Goal: Find specific page/section: Find specific page/section

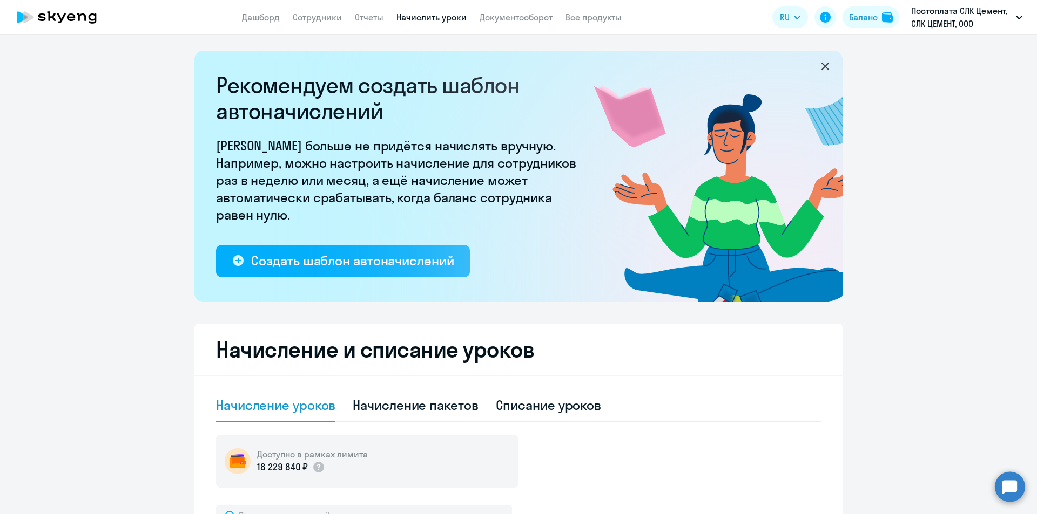
select select "10"
click at [328, 20] on link "Сотрудники" at bounding box center [317, 17] width 49 height 11
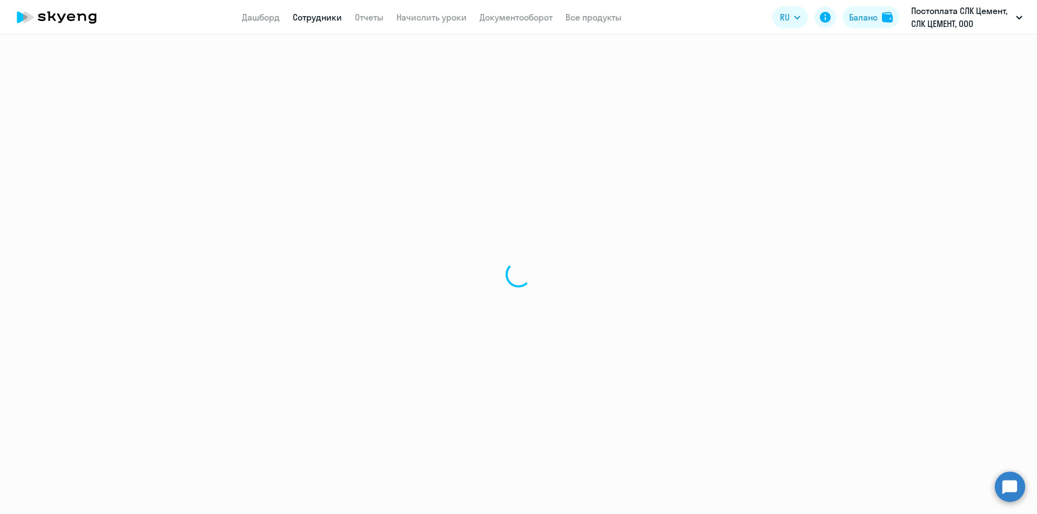
select select "30"
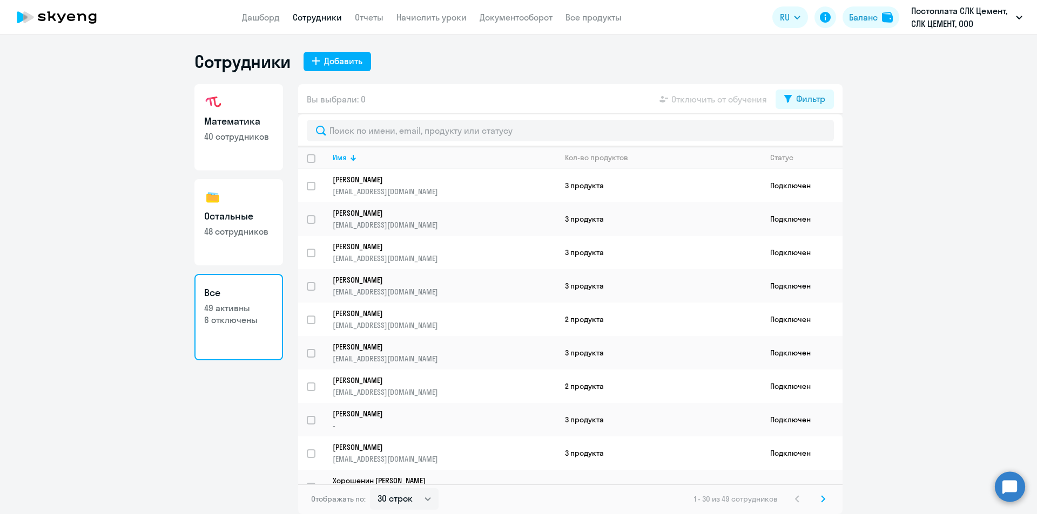
click at [224, 136] on p "40 сотрудников" at bounding box center [238, 137] width 69 height 12
select select "30"
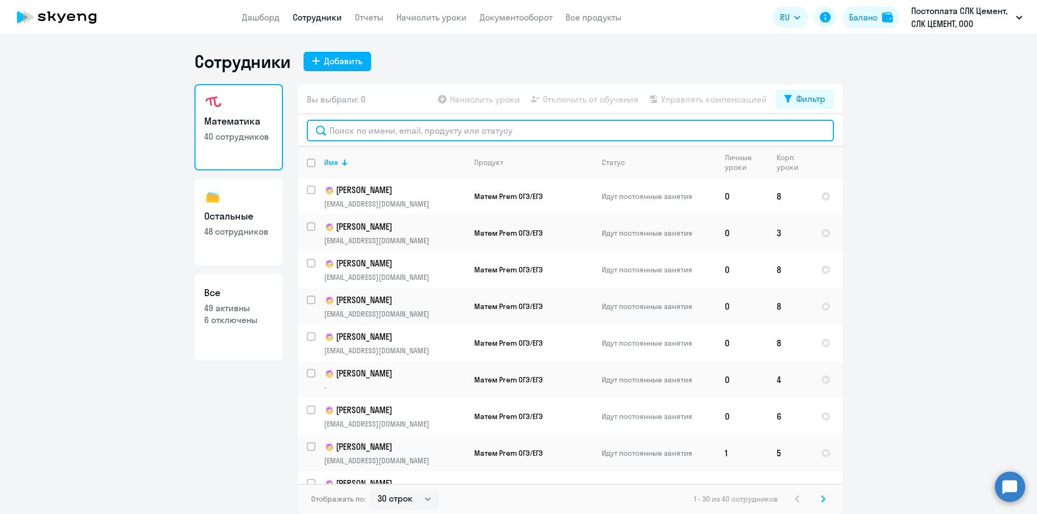
click at [382, 132] on input "text" at bounding box center [570, 131] width 527 height 22
click at [383, 132] on input "text" at bounding box center [570, 131] width 527 height 22
click at [397, 130] on input "text" at bounding box center [570, 131] width 527 height 22
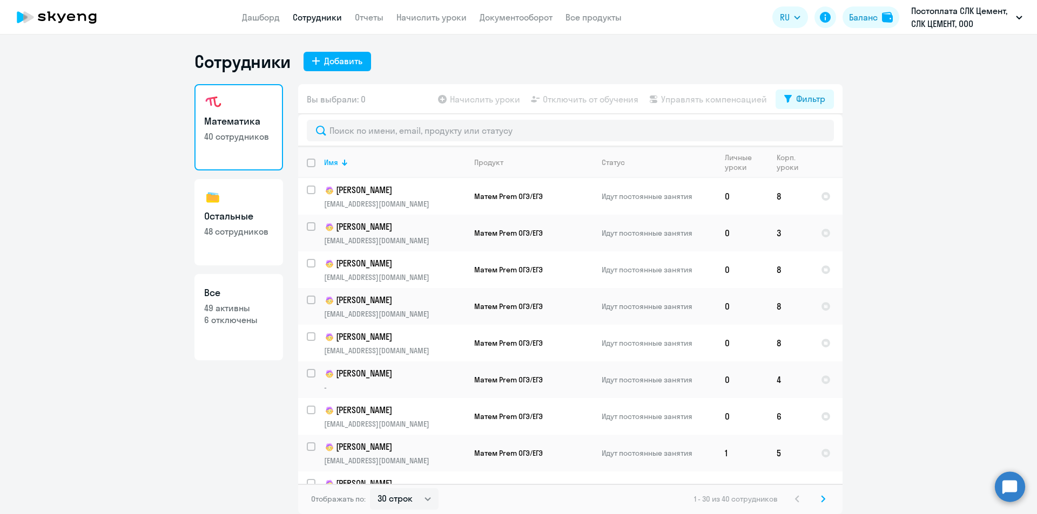
click at [516, 119] on div at bounding box center [570, 130] width 544 height 32
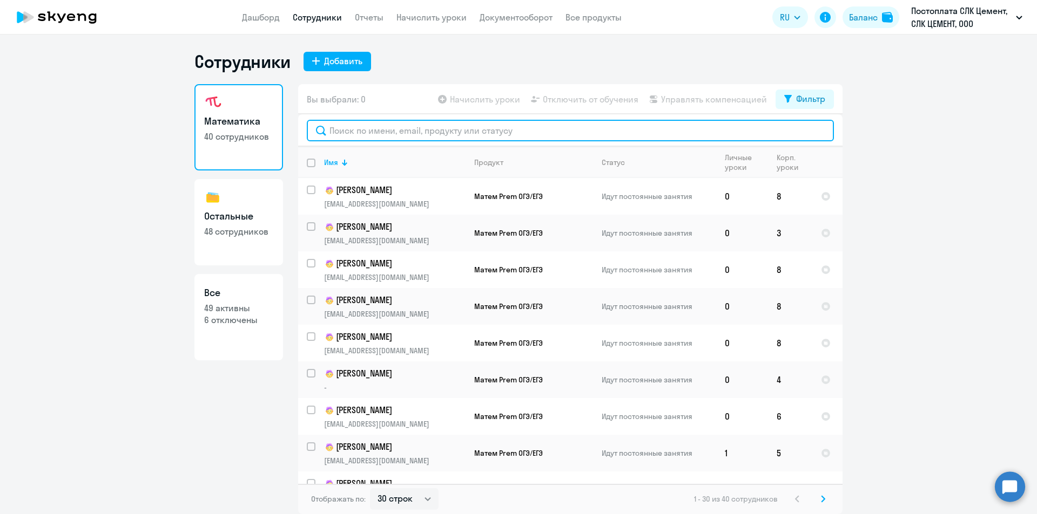
click at [514, 130] on input "text" at bounding box center [570, 131] width 527 height 22
